Goal: Obtain resource: Download file/media

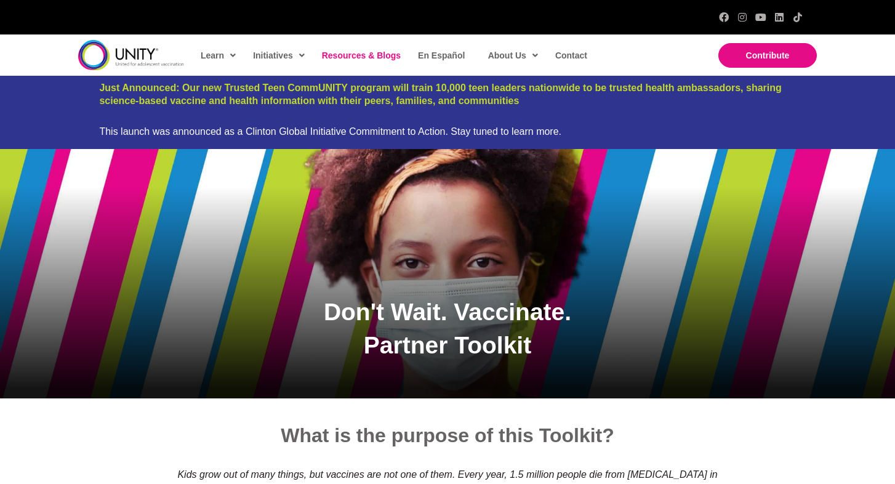
click at [361, 55] on span "Resources & Blogs" at bounding box center [361, 55] width 79 height 10
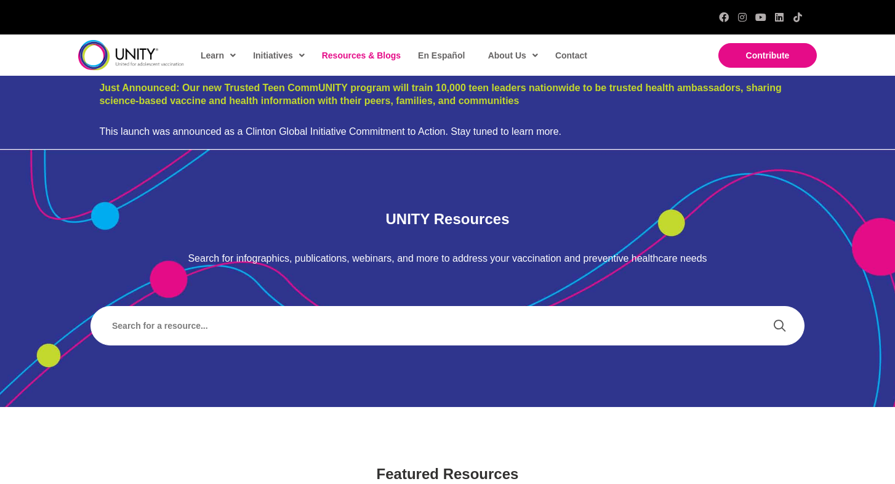
click at [350, 56] on span "Resources & Blogs" at bounding box center [361, 55] width 79 height 10
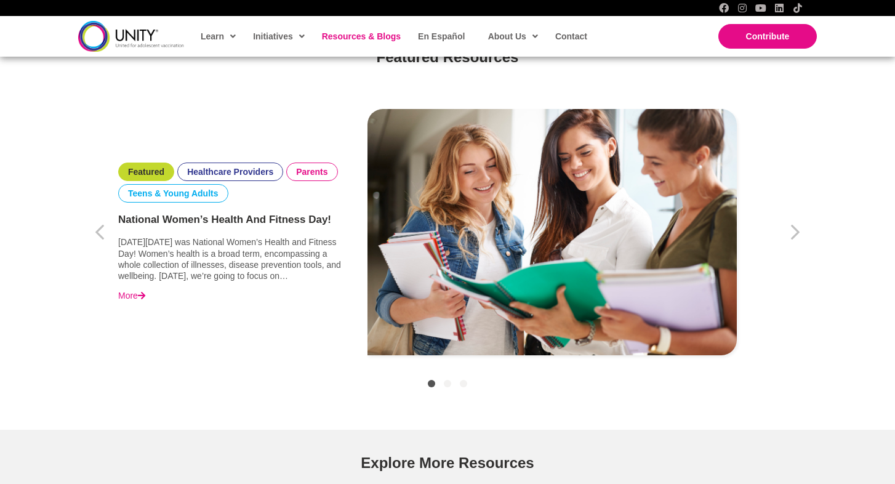
scroll to position [416, 0]
click at [795, 231] on icon "button" at bounding box center [796, 233] width 12 height 31
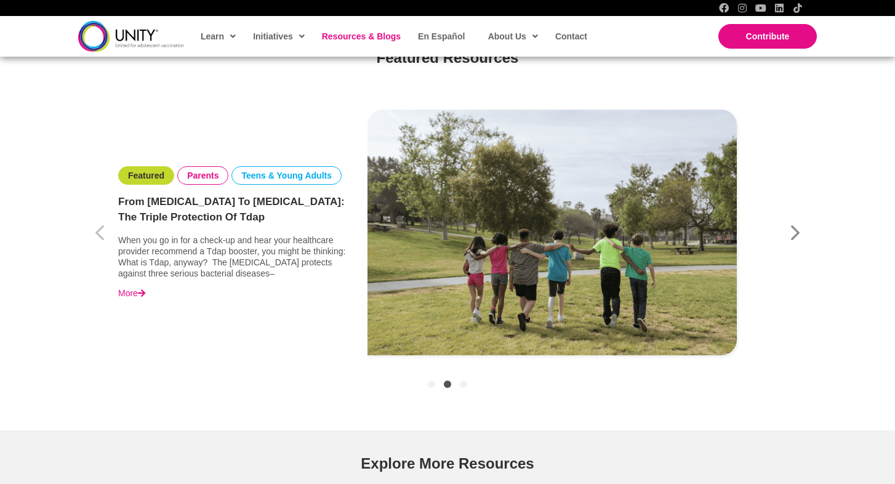
click at [795, 231] on icon "button" at bounding box center [796, 233] width 12 height 31
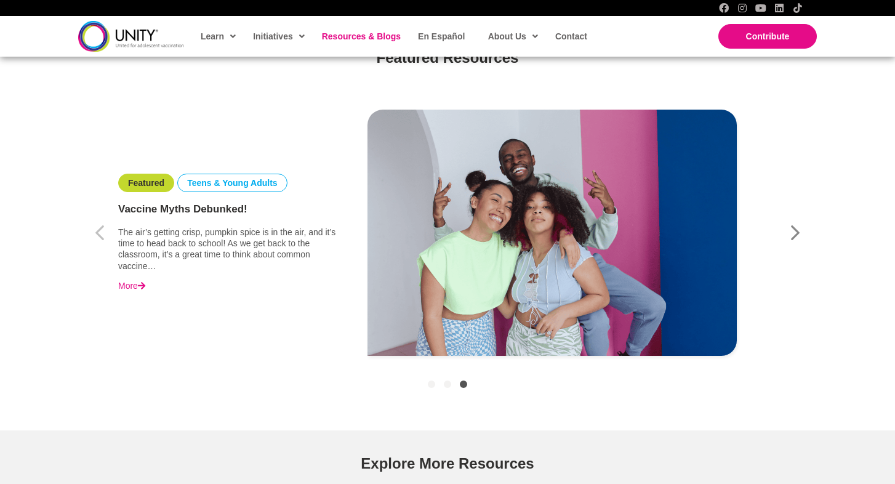
click at [795, 231] on icon "button" at bounding box center [796, 233] width 12 height 31
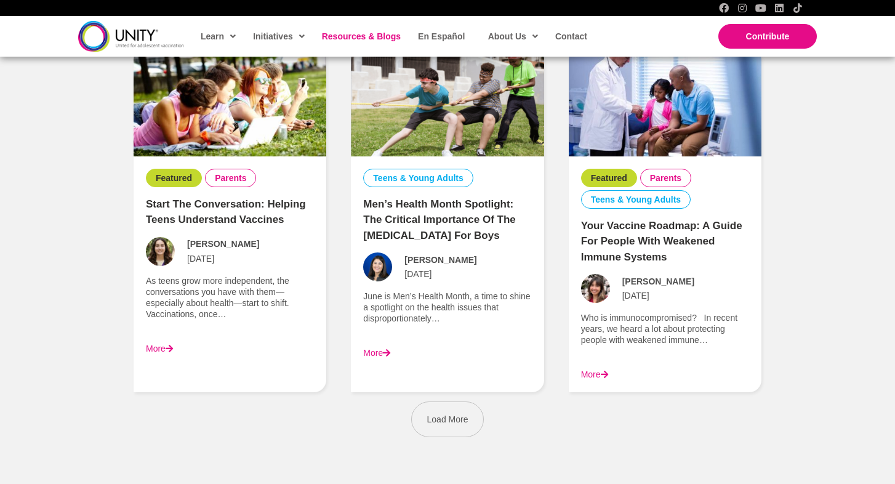
scroll to position [1713, 0]
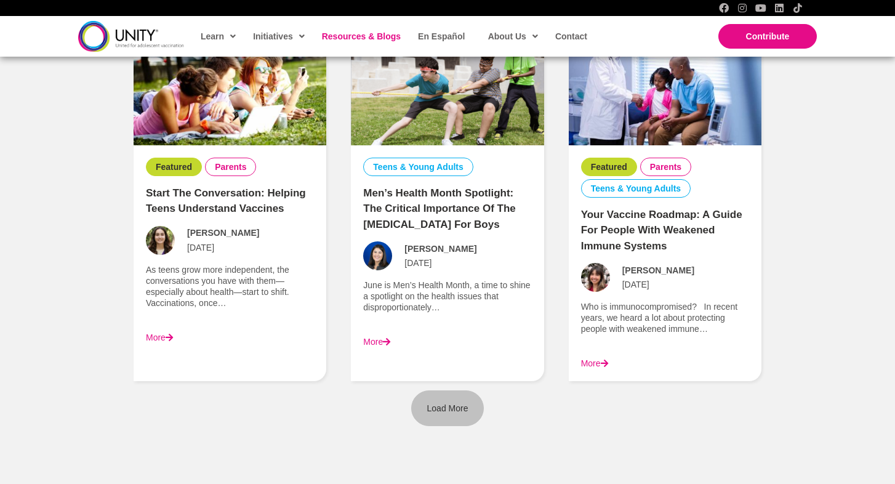
click at [448, 403] on span "Load More" at bounding box center [447, 408] width 41 height 10
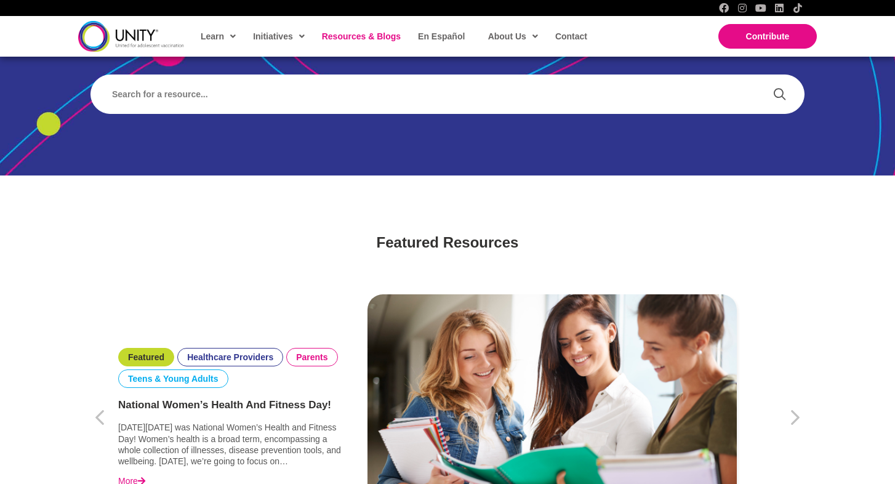
scroll to position [232, 0]
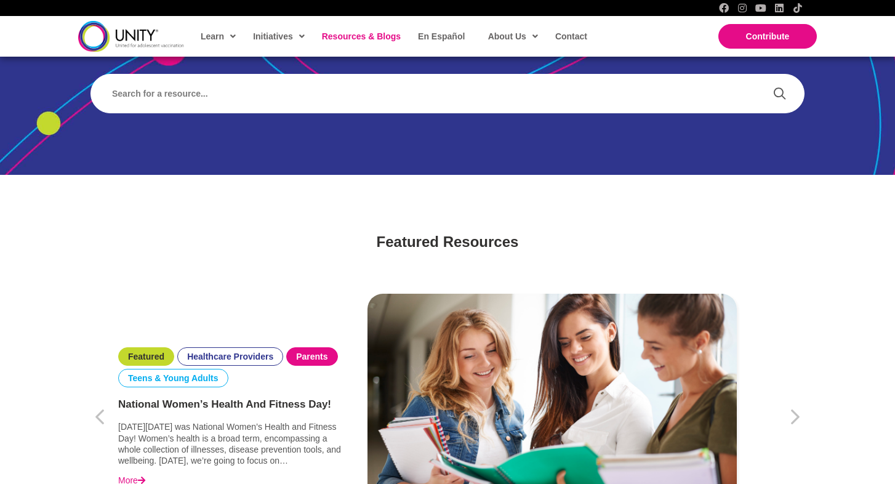
click at [305, 351] on link "Parents" at bounding box center [311, 356] width 31 height 11
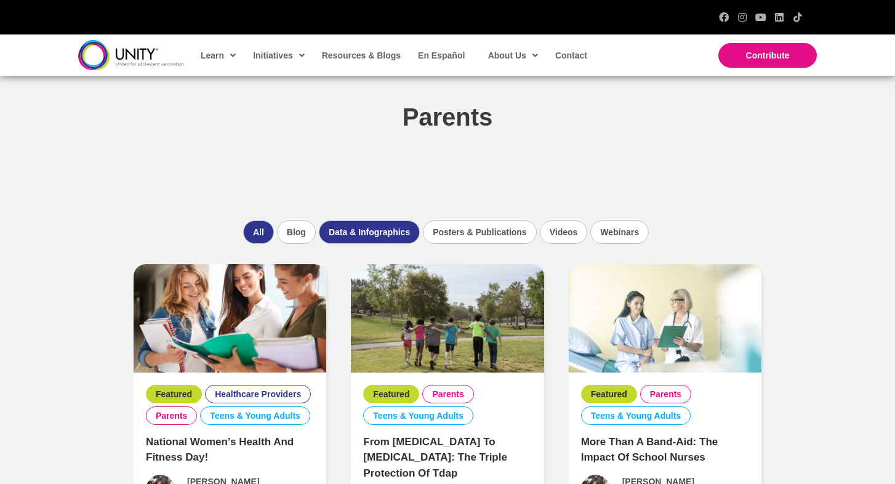
click at [352, 234] on li "Data & Infographics" at bounding box center [369, 231] width 101 height 23
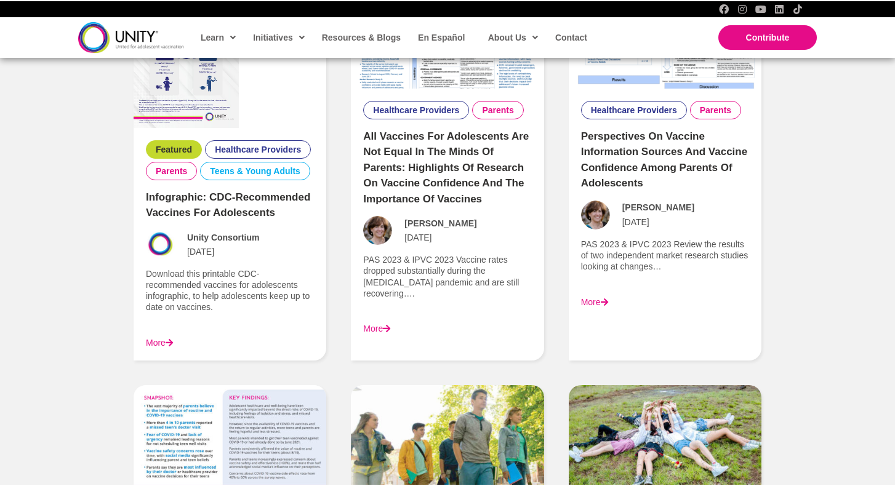
scroll to position [337, 0]
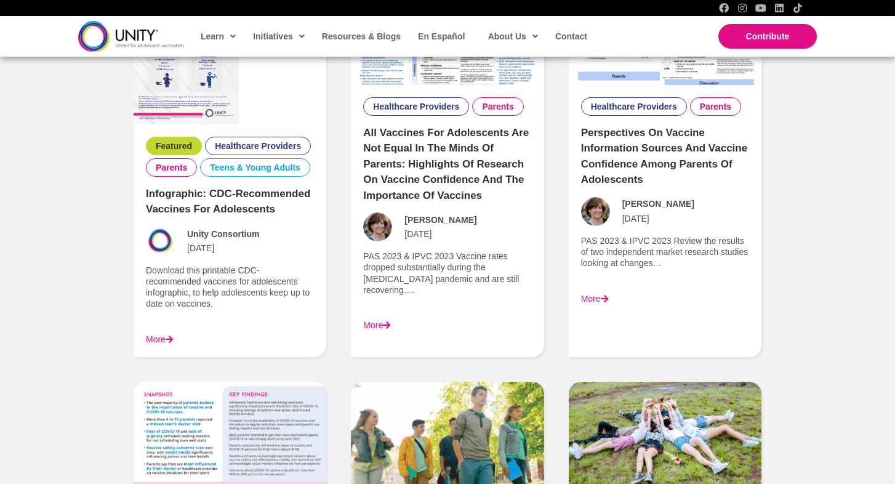
click at [153, 339] on link "More" at bounding box center [159, 339] width 27 height 10
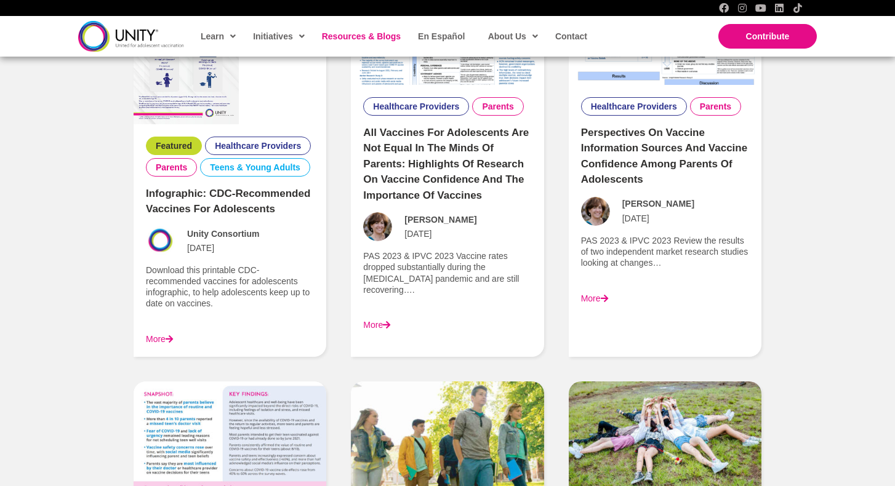
click at [353, 35] on span "Resources & Blogs" at bounding box center [361, 36] width 79 height 10
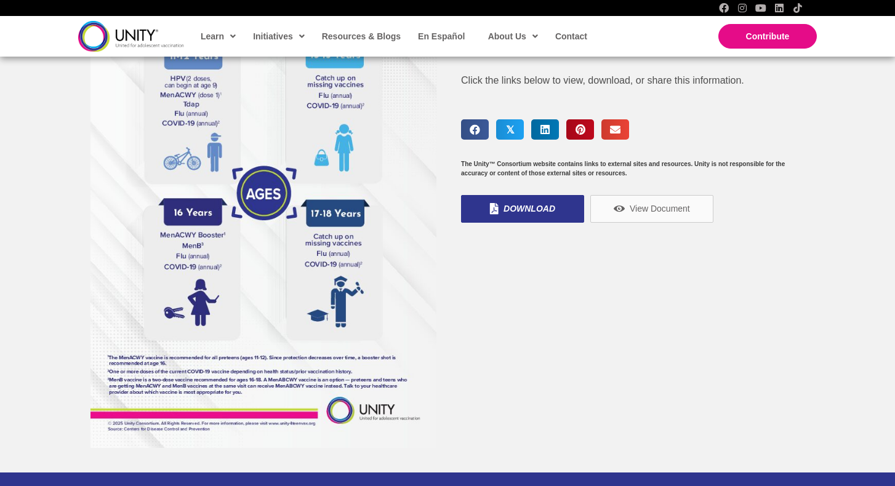
scroll to position [229, 0]
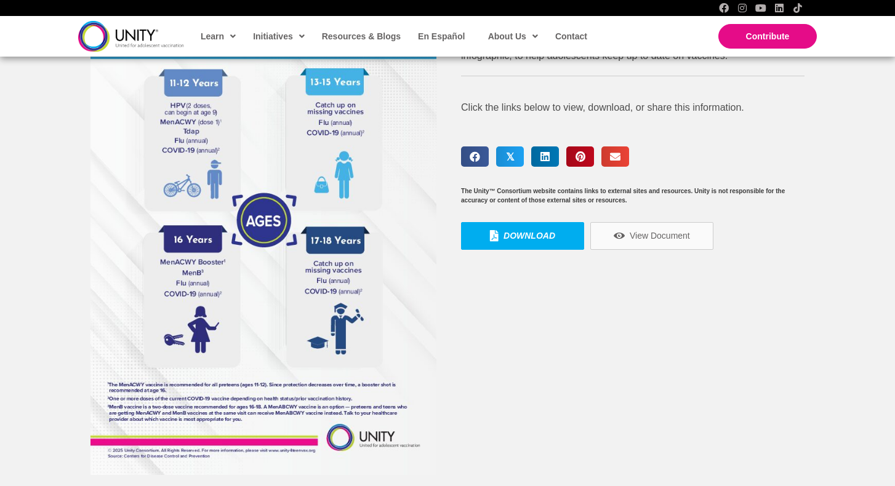
click at [517, 238] on span "Download" at bounding box center [529, 235] width 52 height 11
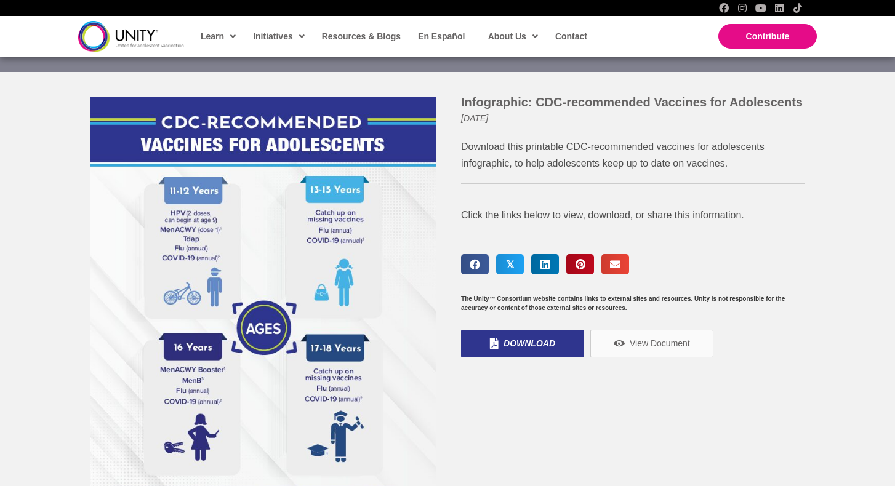
scroll to position [114, 0]
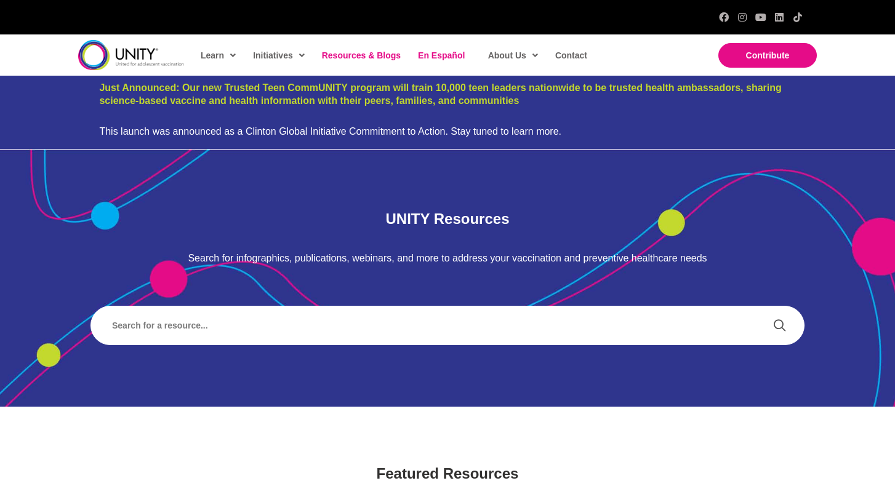
click at [430, 54] on span "En Español" at bounding box center [441, 55] width 47 height 10
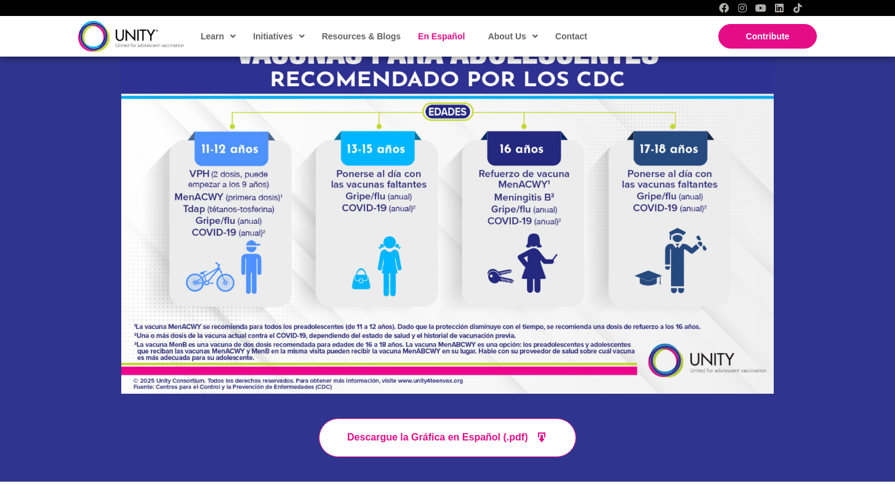
scroll to position [619, 0]
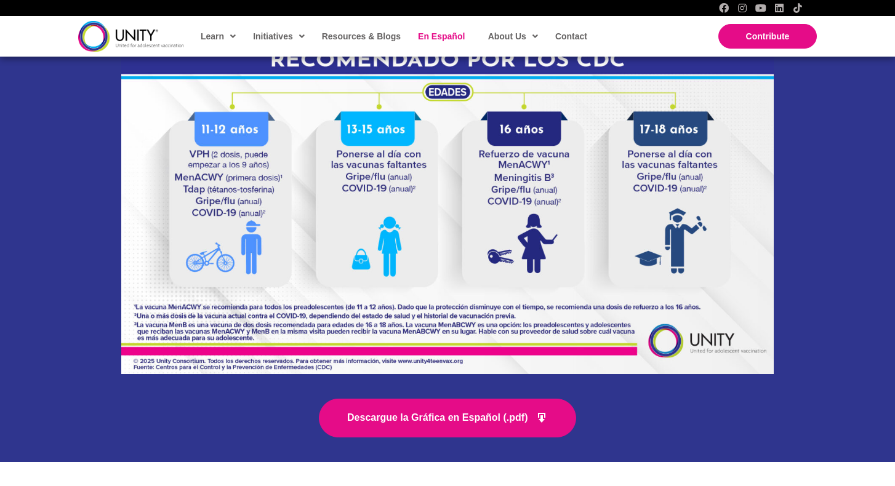
click at [445, 413] on span "Descargue la Gráfica en Español (.pdf)" at bounding box center [437, 418] width 180 height 10
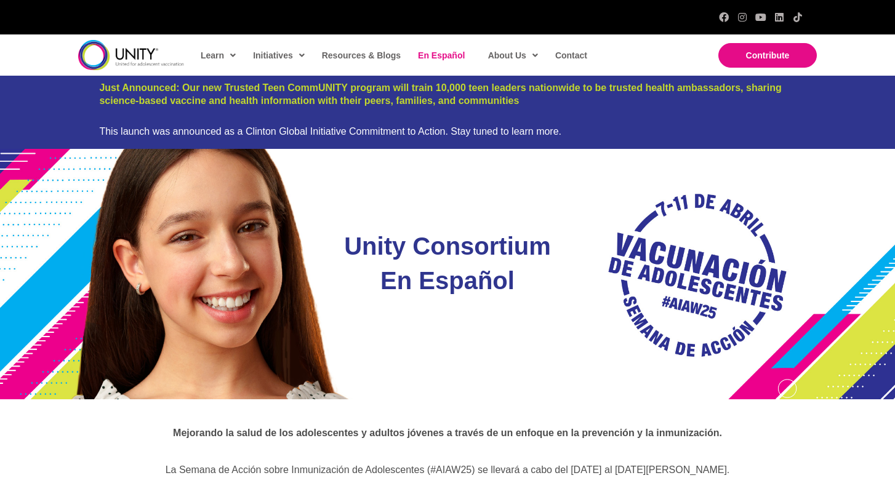
scroll to position [0, 0]
click at [315, 93] on span "Just Announced: Our new Trusted Teen CommUNITY program will train 10,000 teen l…" at bounding box center [440, 93] width 682 height 23
click at [439, 57] on span "En Español" at bounding box center [441, 55] width 47 height 10
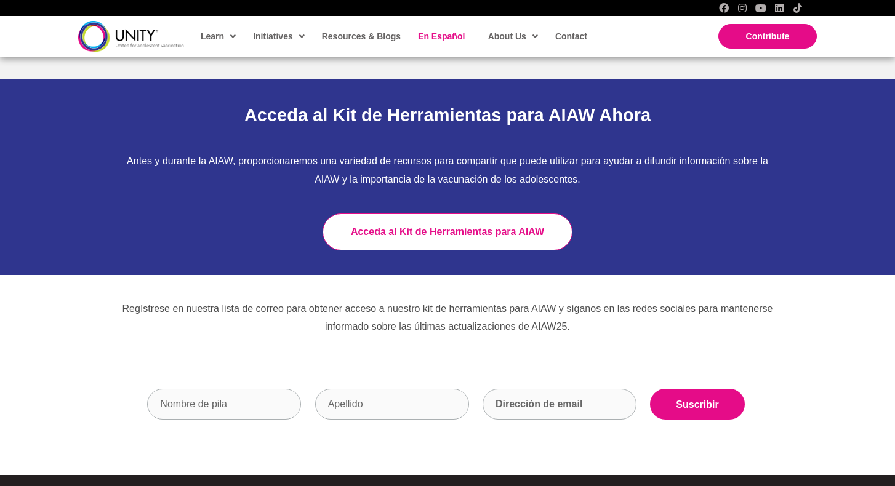
scroll to position [2215, 0]
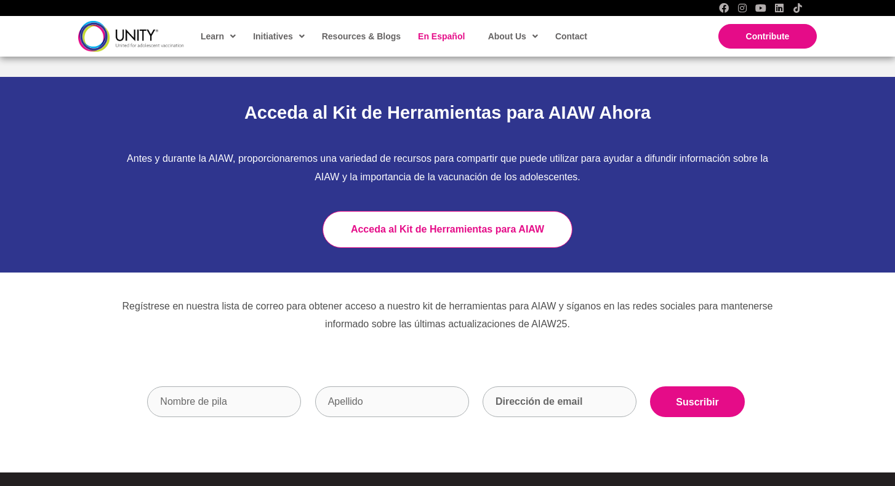
click at [380, 225] on span "Acceda al Kit de Herramientas para AIAW" at bounding box center [447, 229] width 193 height 10
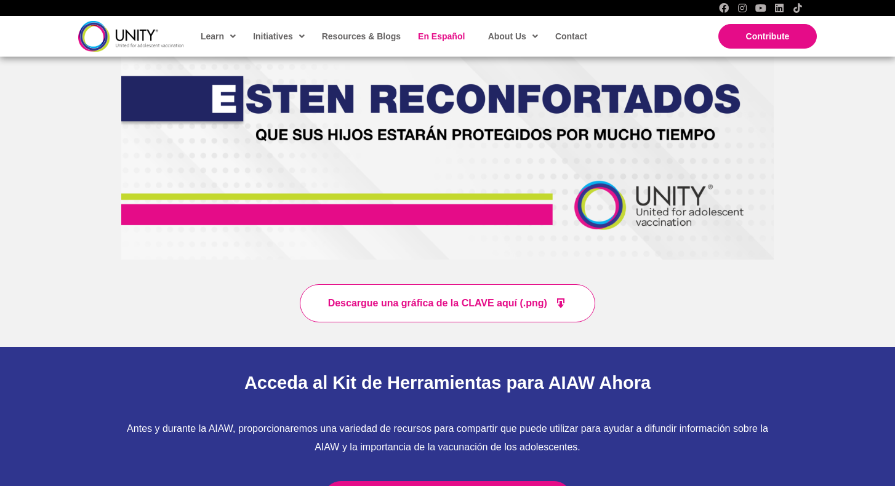
scroll to position [1955, 0]
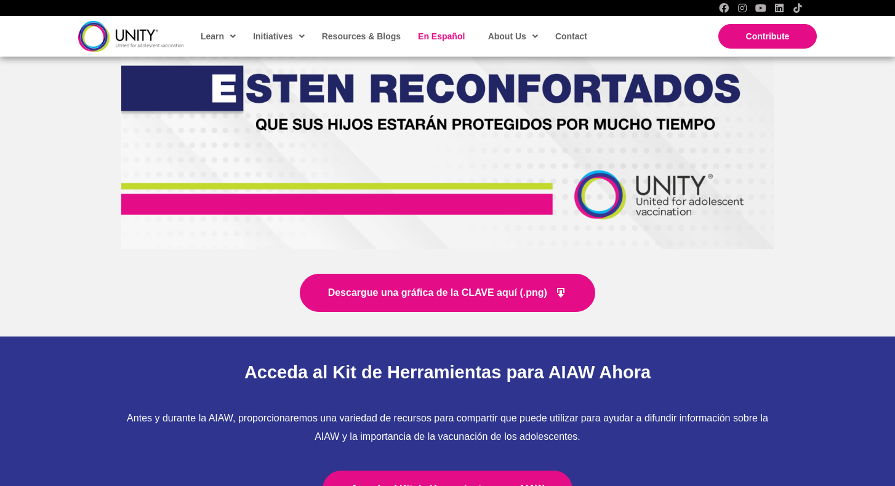
click at [507, 287] on span "Descargue una gráfica de la CLAVE aquí (.png)" at bounding box center [437, 292] width 219 height 10
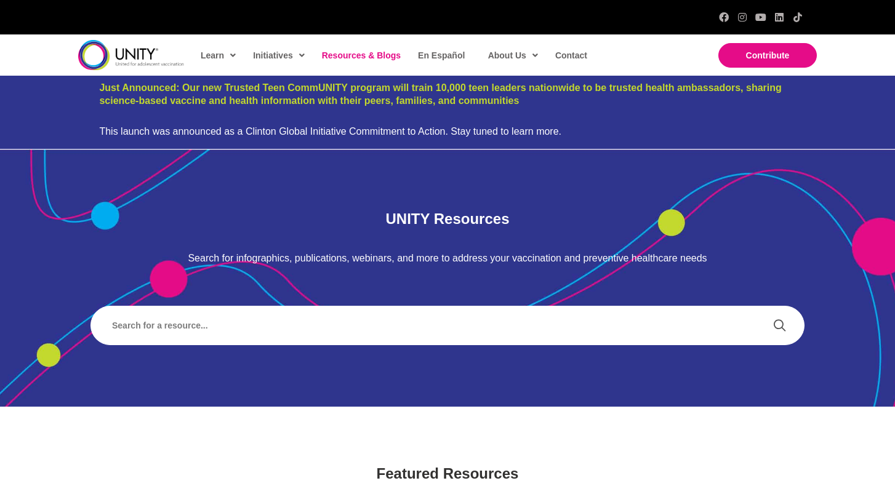
click at [361, 56] on span "Resources & Blogs" at bounding box center [361, 55] width 79 height 10
click at [376, 57] on span "Resources & Blogs" at bounding box center [361, 55] width 79 height 10
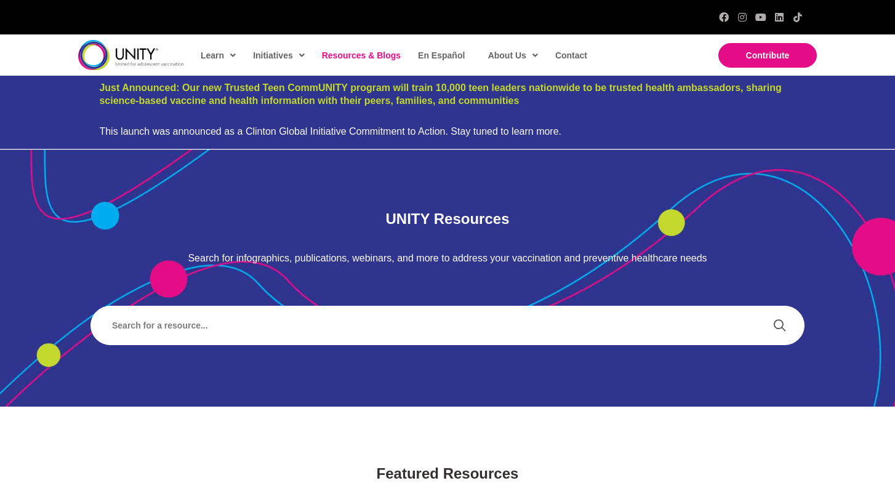
click at [355, 220] on h1 "UNITY Resources" at bounding box center [447, 218] width 714 height 17
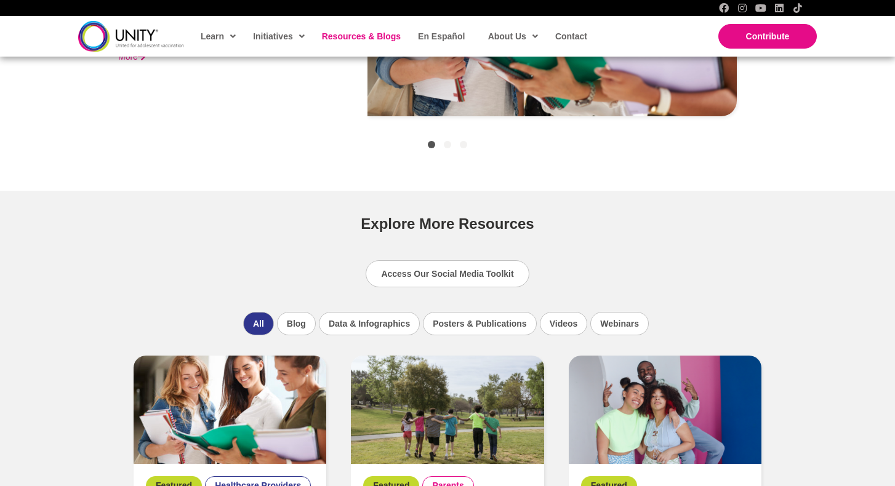
scroll to position [774, 0]
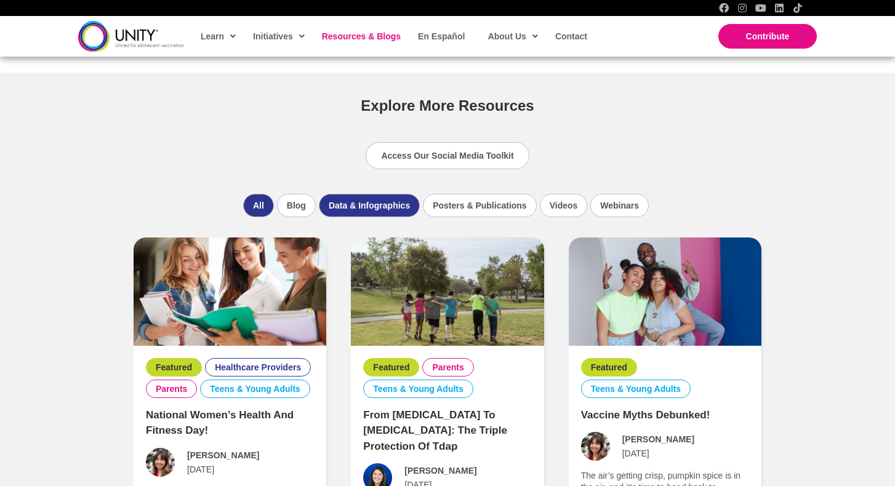
click at [392, 204] on li "Data & Infographics" at bounding box center [369, 205] width 101 height 23
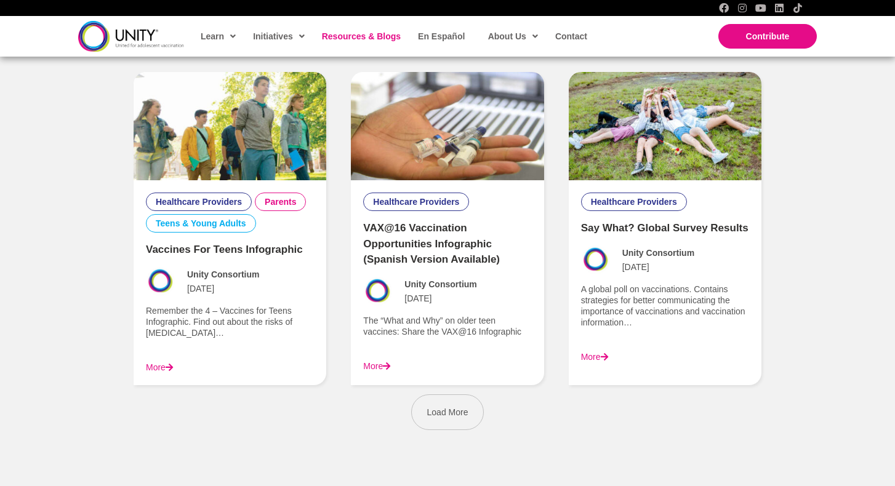
scroll to position [1718, 0]
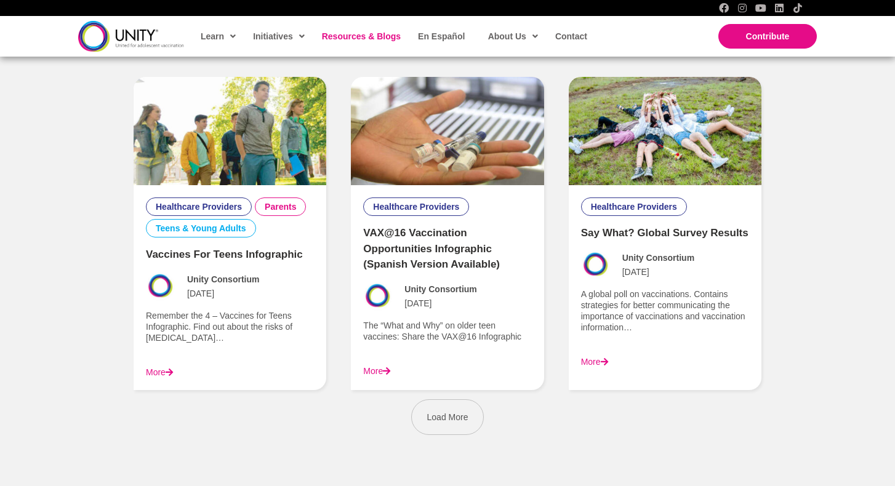
click at [170, 253] on link "Vaccines for Teens Infographic" at bounding box center [224, 255] width 157 height 12
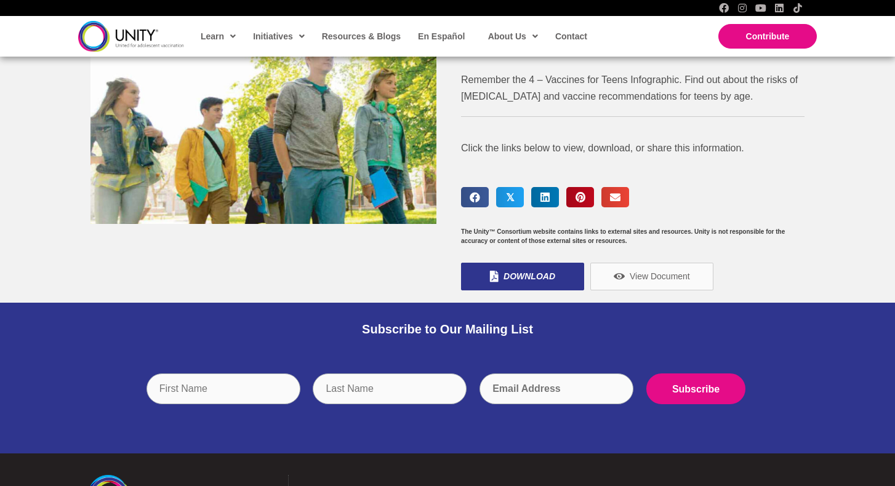
scroll to position [145, 0]
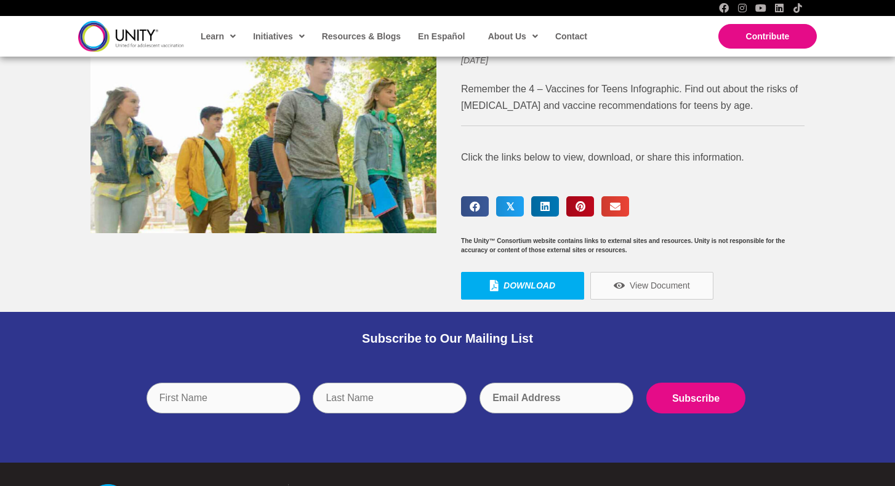
click at [523, 283] on span "Download" at bounding box center [529, 285] width 52 height 11
click at [755, 171] on div "Click the links below to view, download, or share this information." at bounding box center [632, 166] width 343 height 36
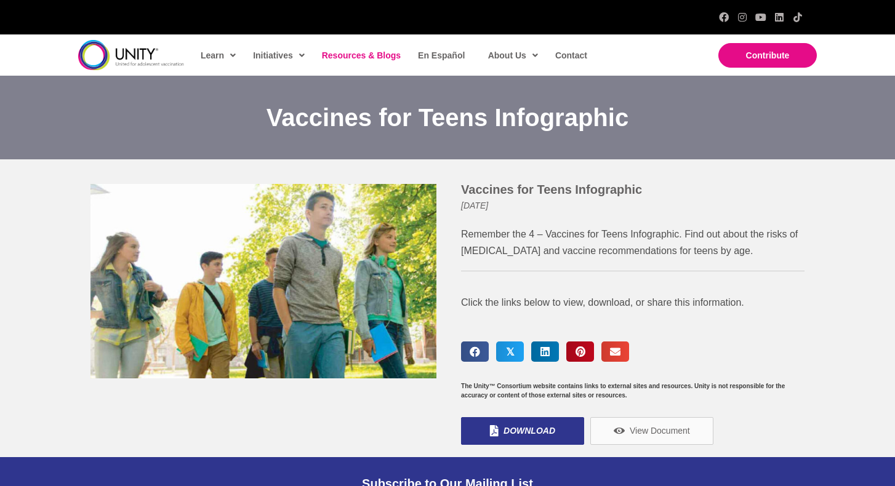
scroll to position [0, 0]
click at [347, 52] on span "Resources & Blogs" at bounding box center [361, 55] width 79 height 10
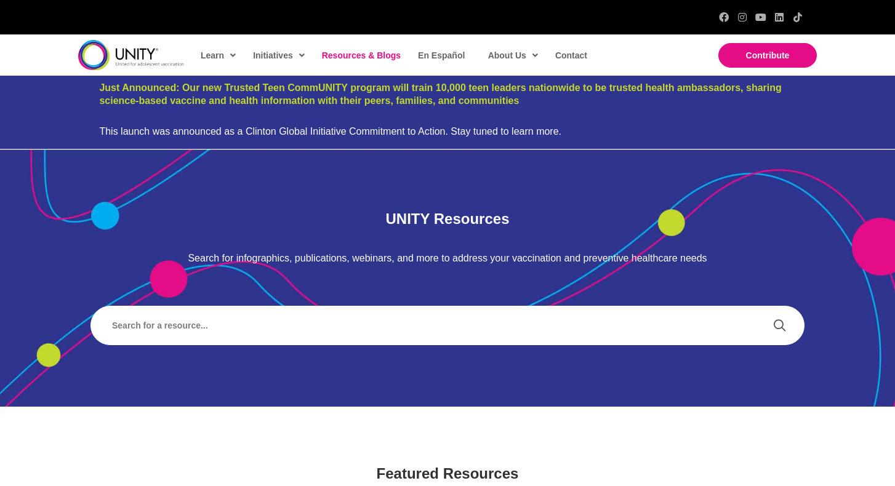
click at [375, 55] on span "Resources & Blogs" at bounding box center [361, 55] width 79 height 10
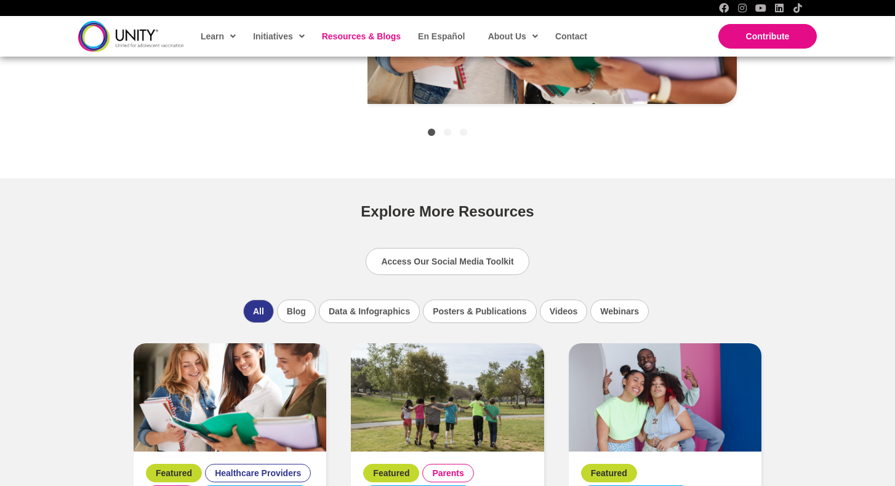
scroll to position [676, 0]
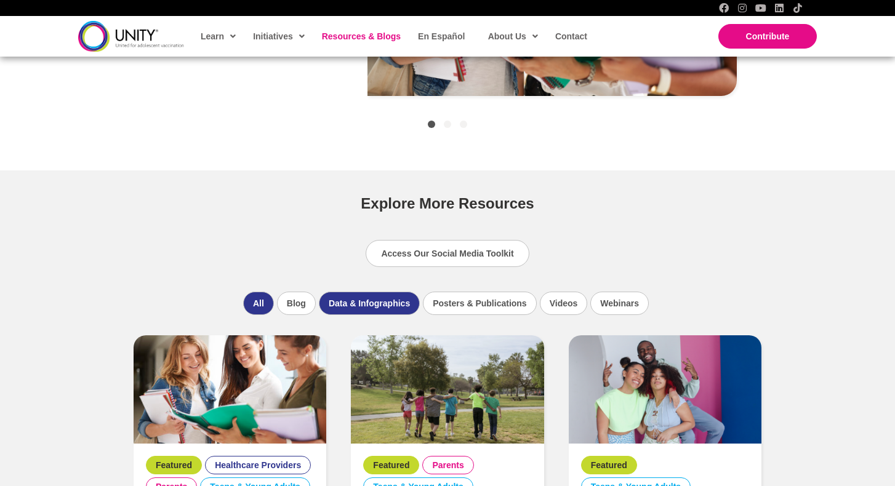
click at [352, 297] on li "Data & Infographics" at bounding box center [369, 303] width 101 height 23
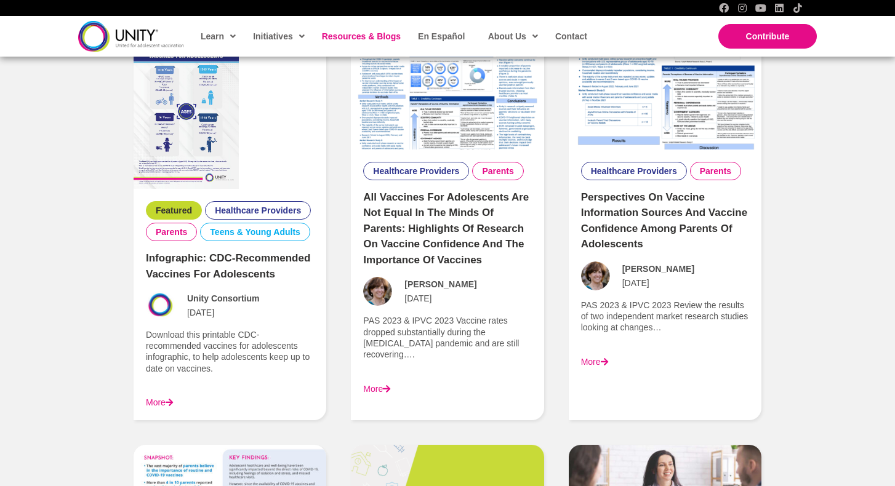
scroll to position [970, 0]
click at [160, 398] on link "More" at bounding box center [159, 403] width 27 height 10
click at [155, 403] on link "More" at bounding box center [159, 403] width 27 height 10
click at [154, 399] on link "More" at bounding box center [159, 403] width 27 height 10
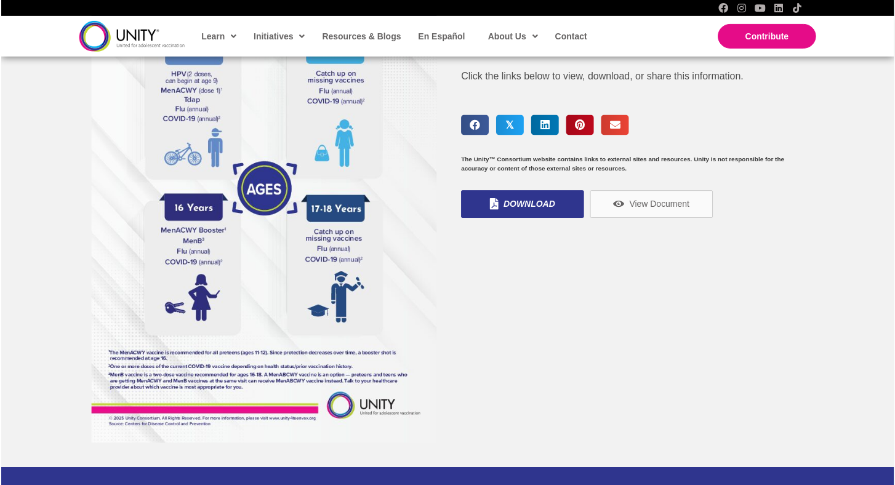
scroll to position [275, 0]
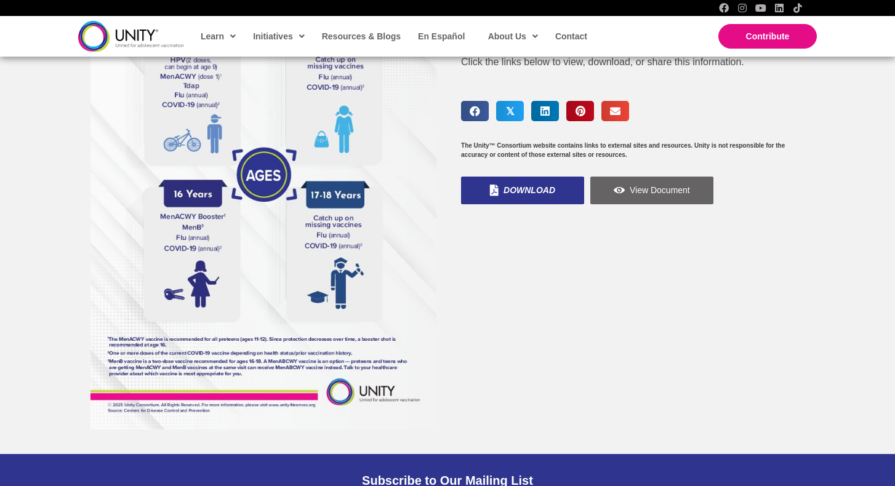
click at [618, 191] on icon "View Document" at bounding box center [619, 190] width 11 height 11
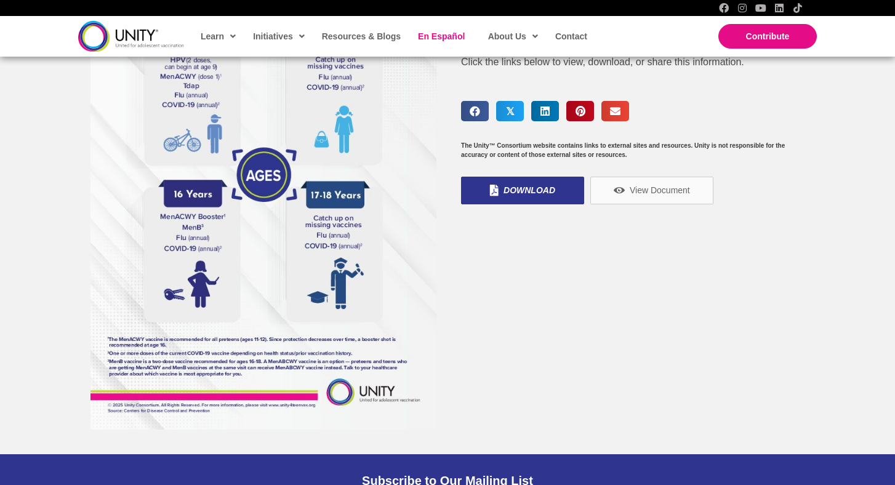
click at [436, 37] on span "En Español" at bounding box center [441, 36] width 47 height 10
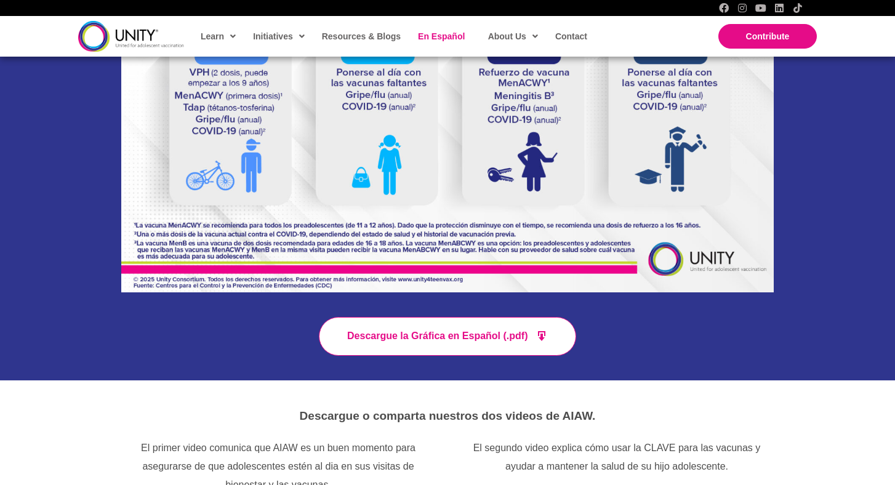
scroll to position [709, 0]
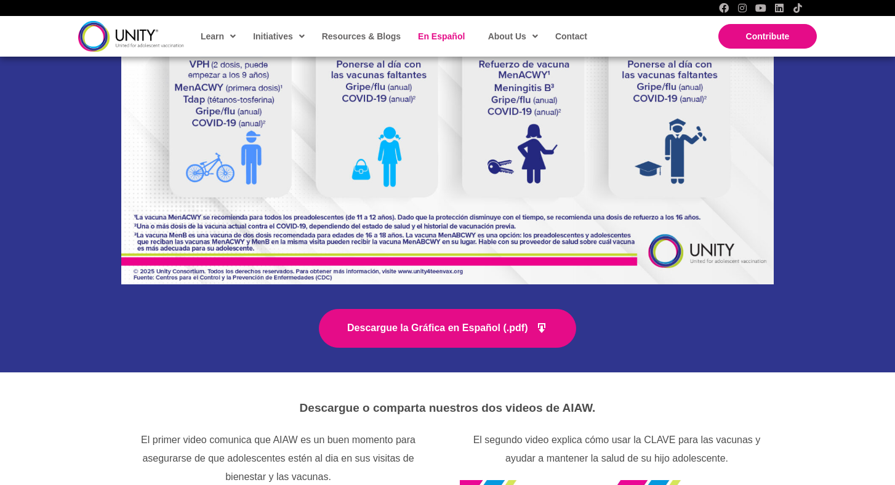
click at [403, 323] on span "Descargue la Gráfica en Español (.pdf)" at bounding box center [437, 328] width 180 height 10
